Goal: Find contact information: Find contact information

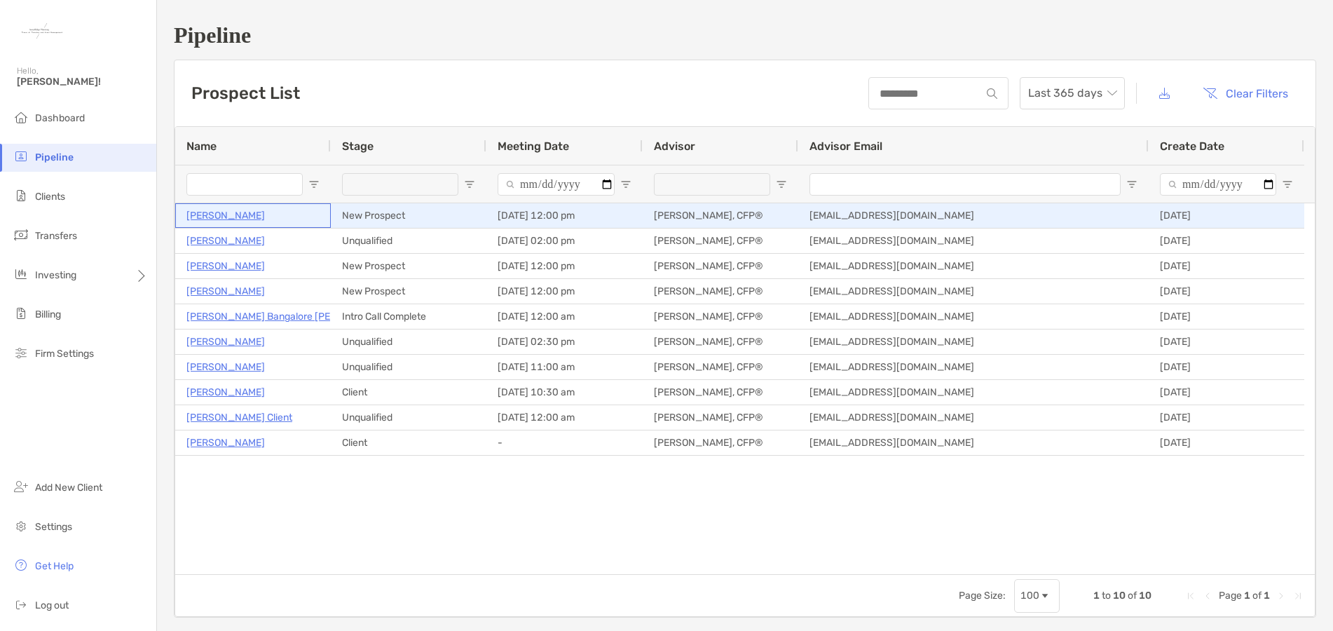
click at [218, 217] on p "[PERSON_NAME]" at bounding box center [225, 216] width 79 height 18
click at [252, 217] on p "Kathleen Childress" at bounding box center [225, 216] width 79 height 18
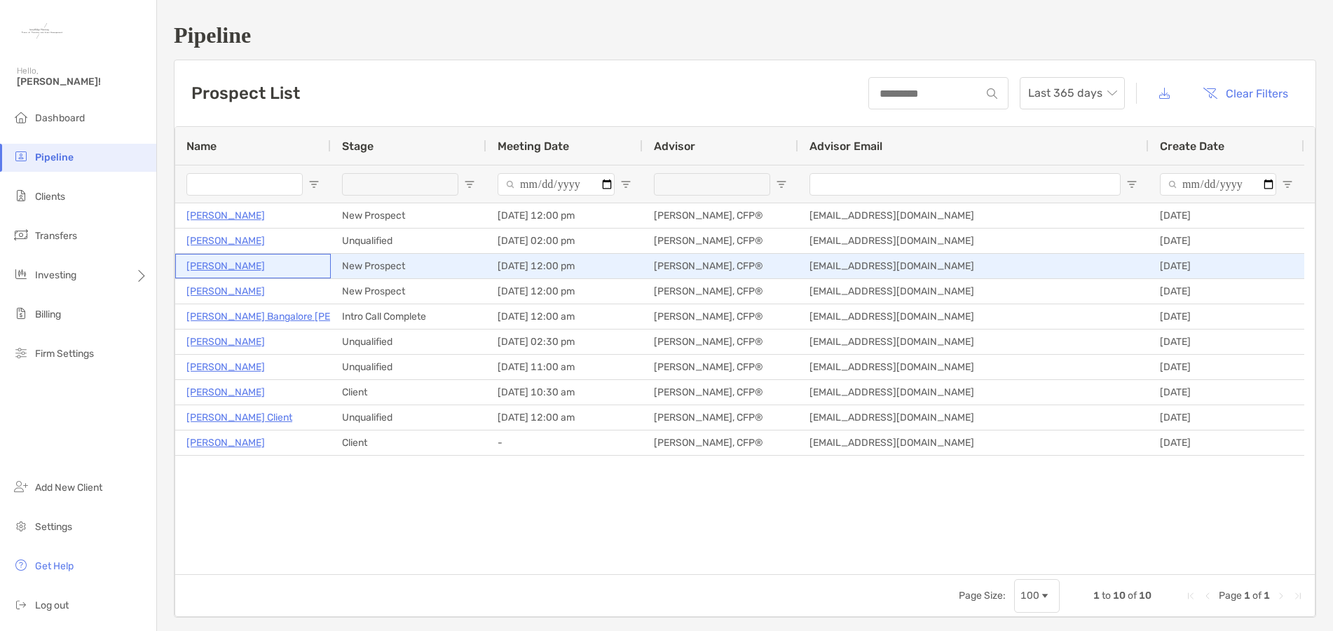
click at [230, 264] on p "Tonya Anderson" at bounding box center [225, 266] width 79 height 18
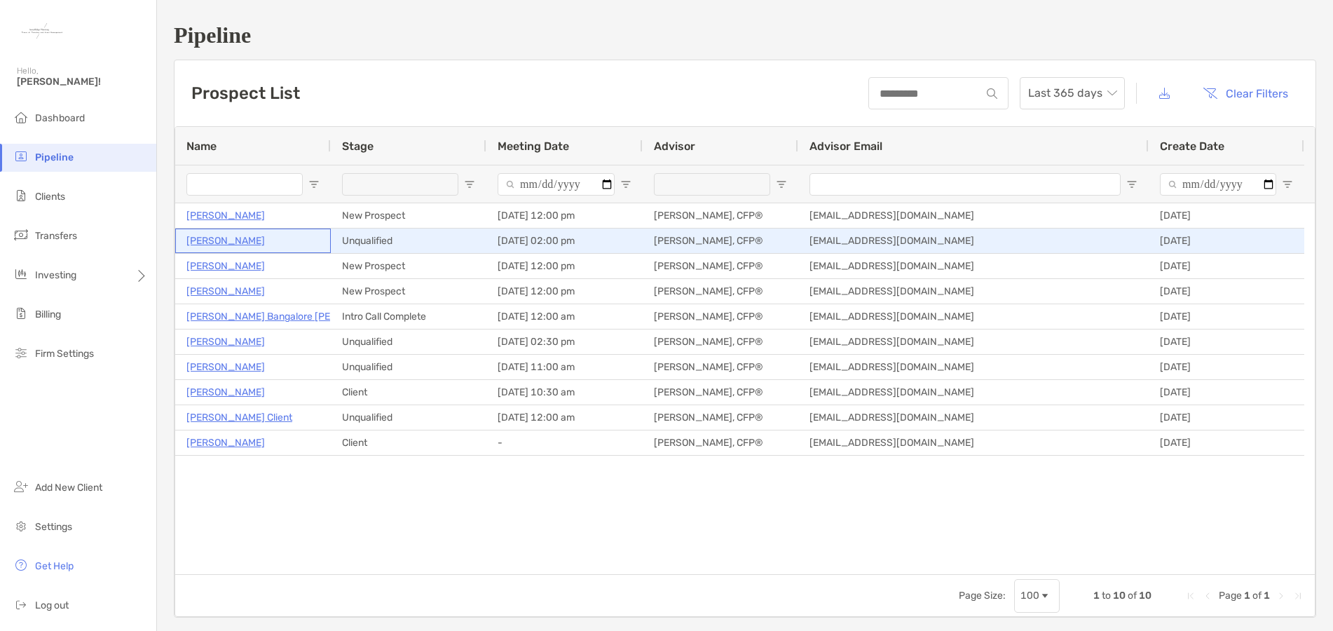
click at [212, 240] on p "[PERSON_NAME]" at bounding box center [225, 241] width 79 height 18
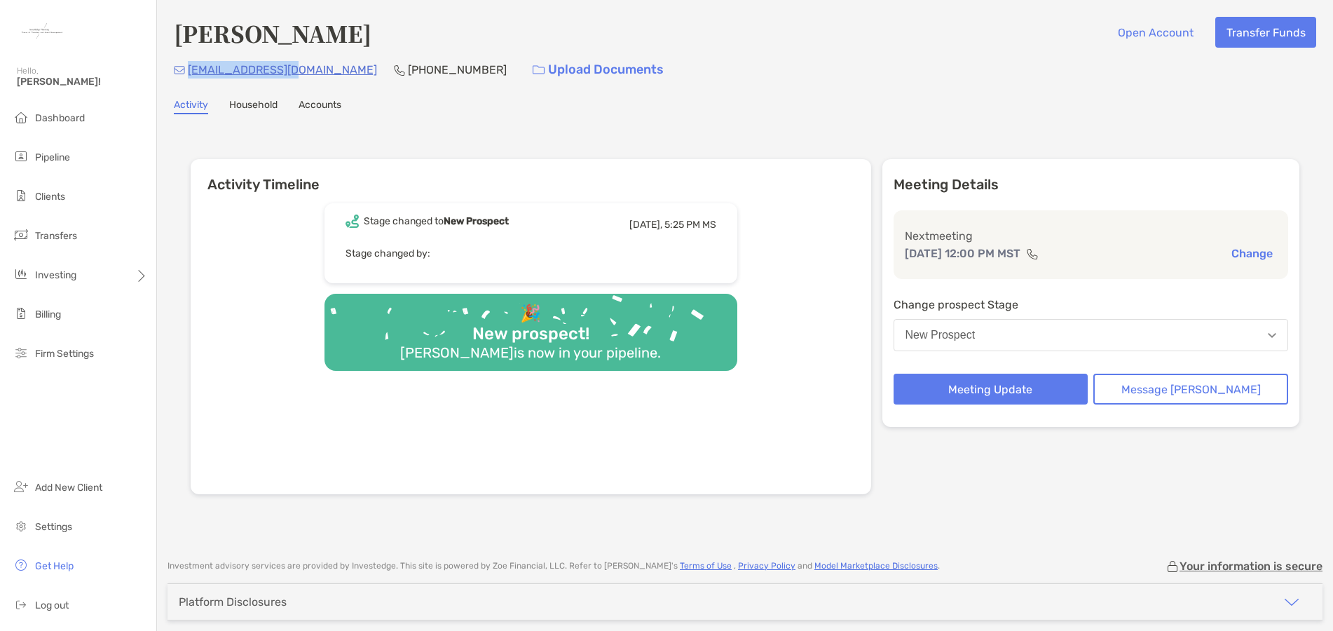
drag, startPoint x: 300, startPoint y: 69, endPoint x: 188, endPoint y: 74, distance: 112.3
click at [188, 74] on div "[EMAIL_ADDRESS][DOMAIN_NAME] [PHONE_NUMBER] Upload Documents" at bounding box center [745, 70] width 1143 height 30
copy p "kat75pt@yahoo.com"
drag, startPoint x: 298, startPoint y: 69, endPoint x: 187, endPoint y: 73, distance: 110.8
click at [187, 73] on div "kat75pt@yahoo.com (720) 762-9886 Upload Documents" at bounding box center [745, 70] width 1143 height 30
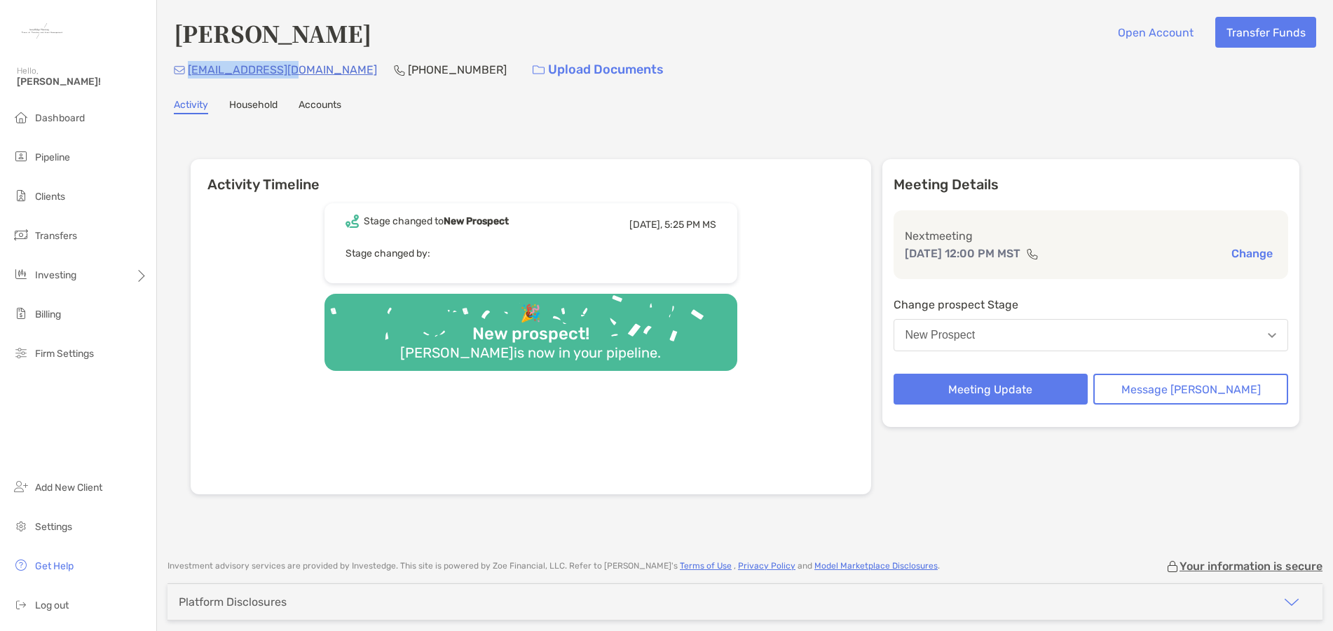
copy p "kat75pt@yahoo.com"
click at [250, 109] on link "Household" at bounding box center [253, 106] width 48 height 15
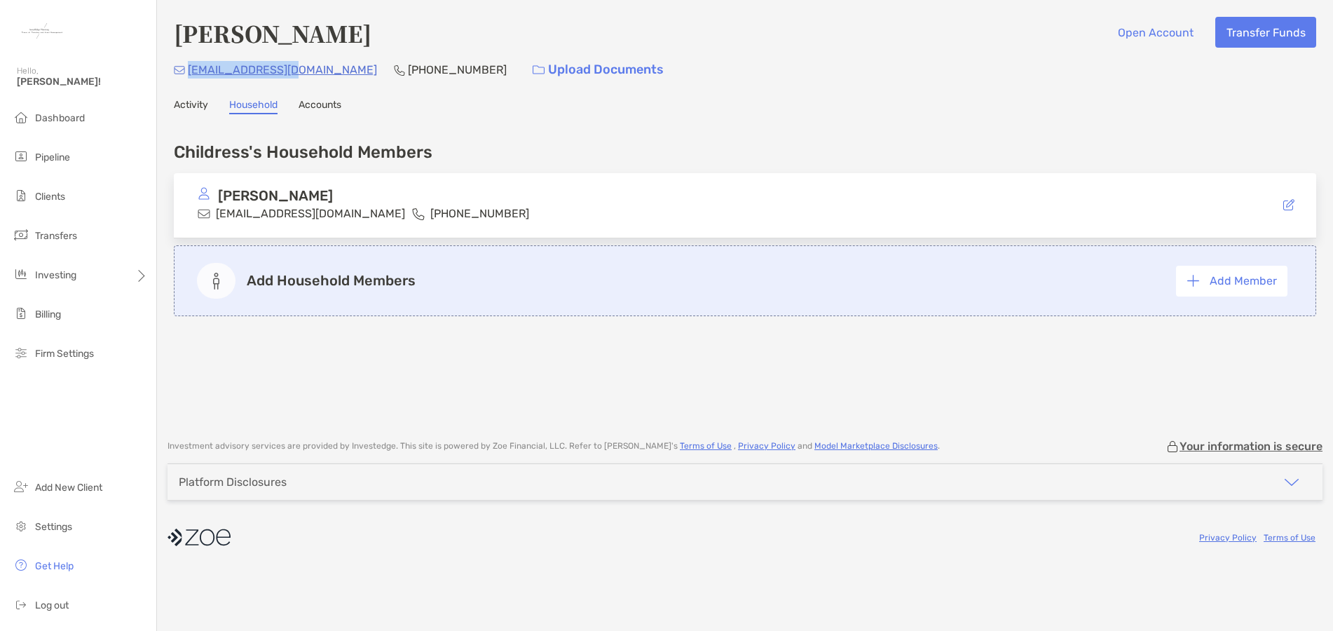
click at [320, 104] on link "Accounts" at bounding box center [320, 106] width 43 height 15
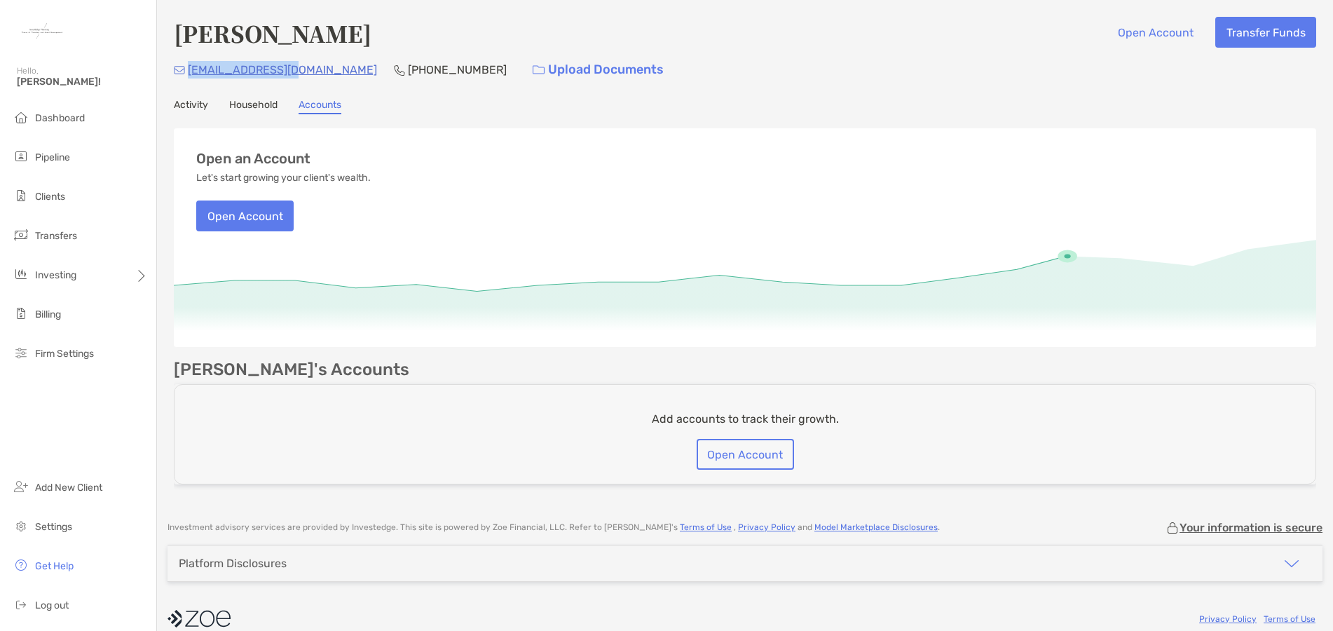
click at [203, 107] on link "Activity" at bounding box center [191, 106] width 34 height 15
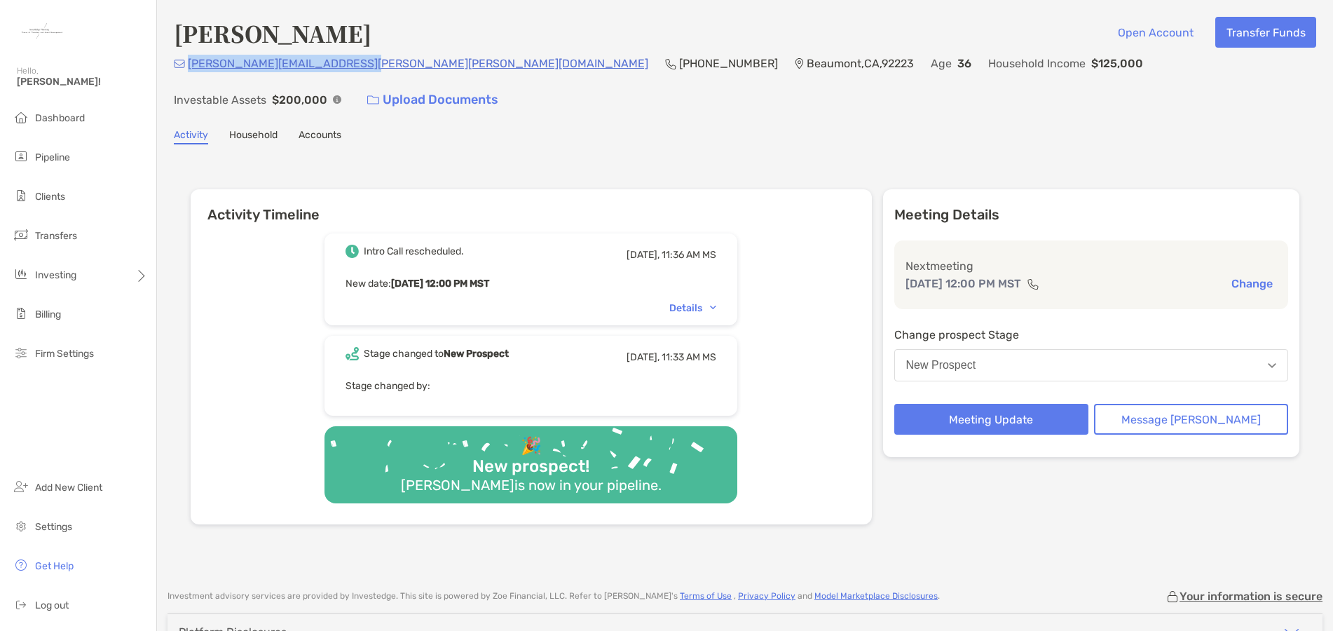
drag, startPoint x: 361, startPoint y: 71, endPoint x: 188, endPoint y: 74, distance: 173.2
click at [188, 74] on div "tonya.rose.anderson@gmail.com (714) 613-2213 Beaumont , CA , 92223 Age 36 House…" at bounding box center [745, 85] width 1143 height 60
copy p "tonya.rose.anderson@gmail.com"
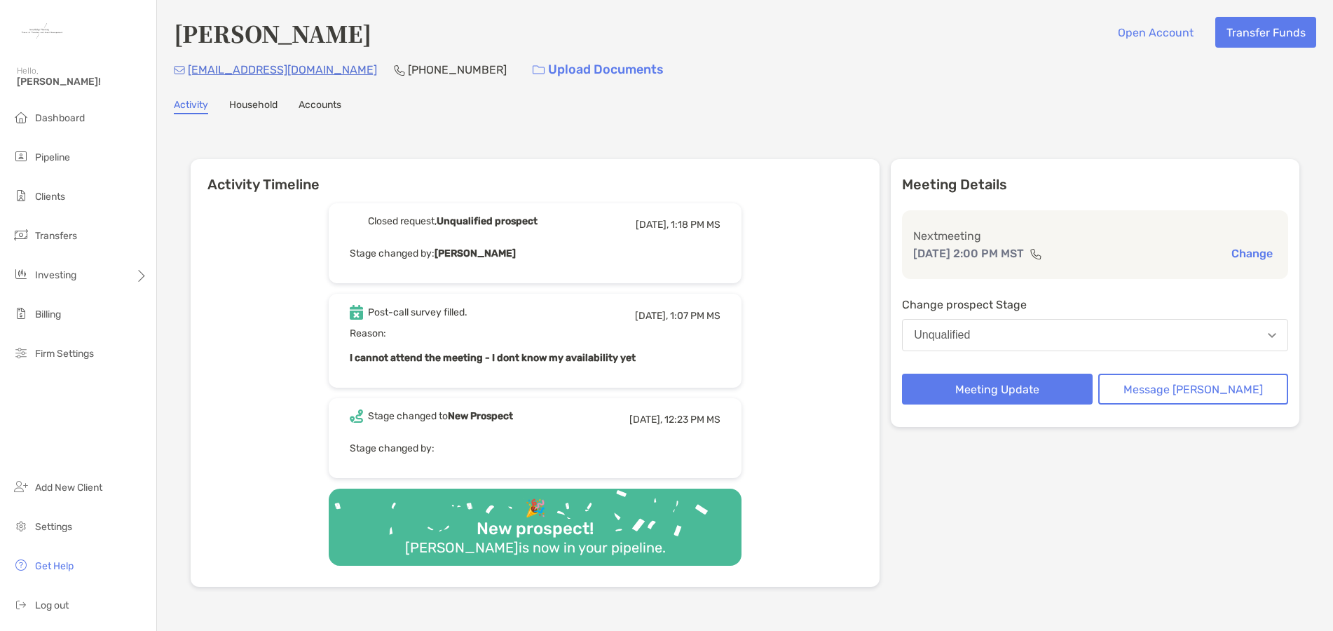
click at [324, 106] on link "Accounts" at bounding box center [320, 106] width 43 height 15
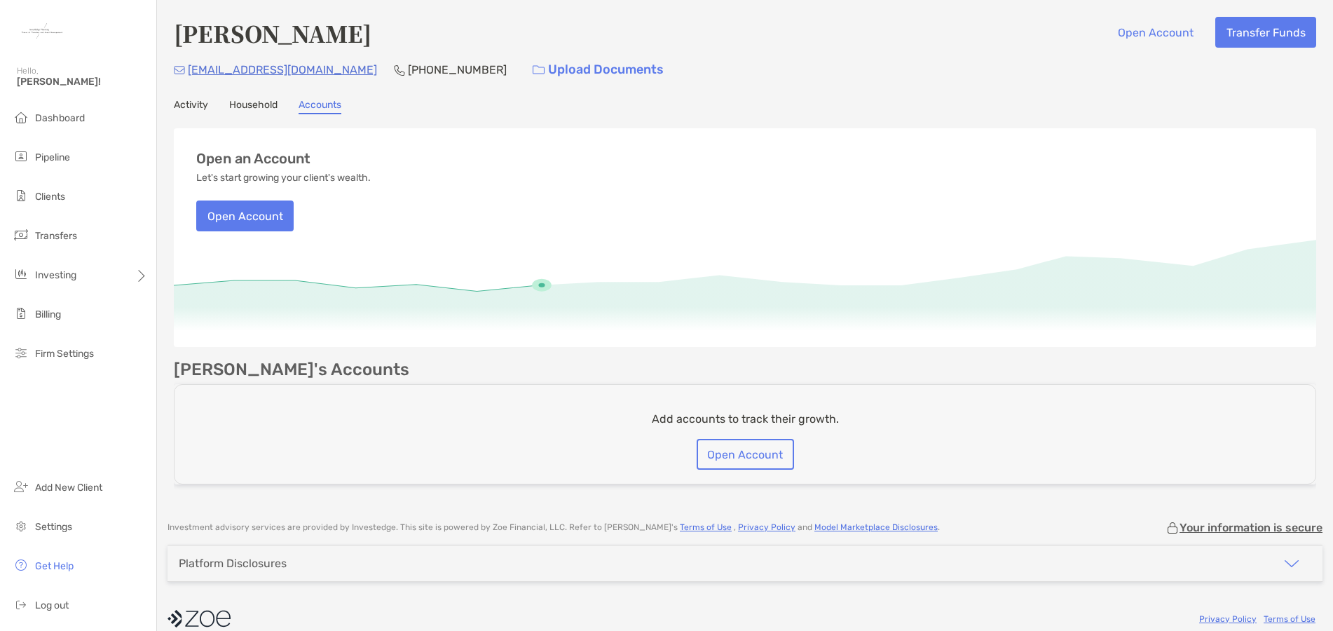
click at [248, 107] on link "Household" at bounding box center [253, 106] width 48 height 15
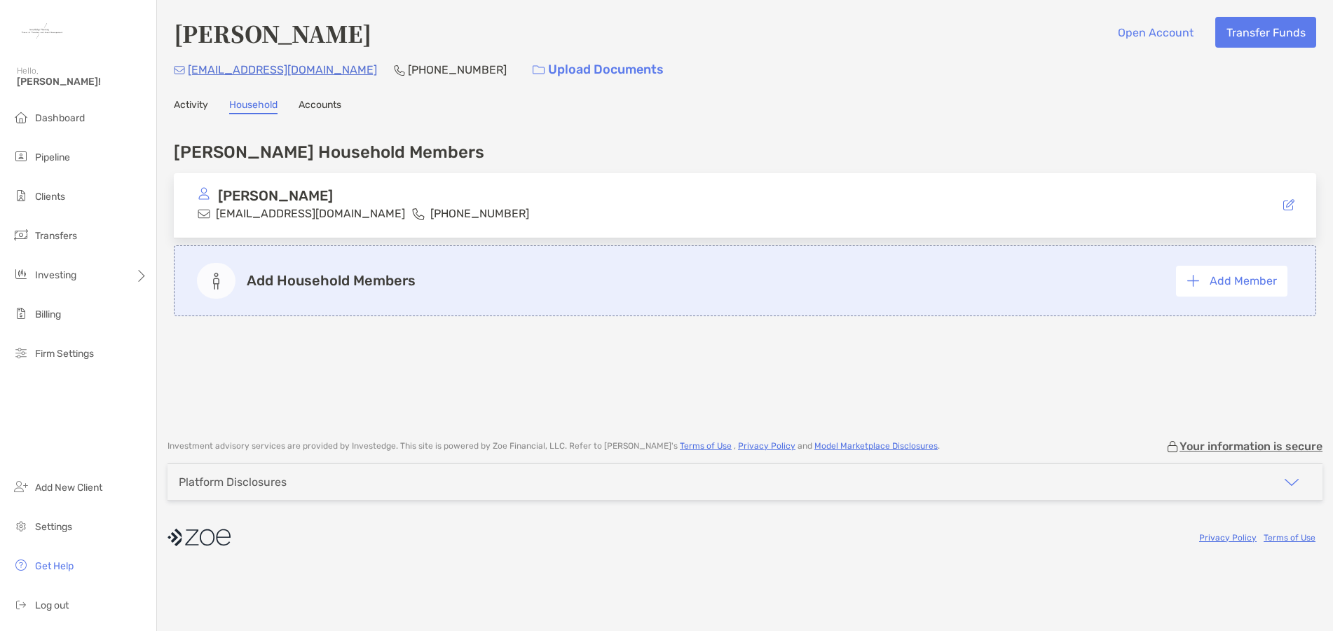
click at [191, 111] on link "Activity" at bounding box center [191, 106] width 34 height 15
